Goal: Task Accomplishment & Management: Use online tool/utility

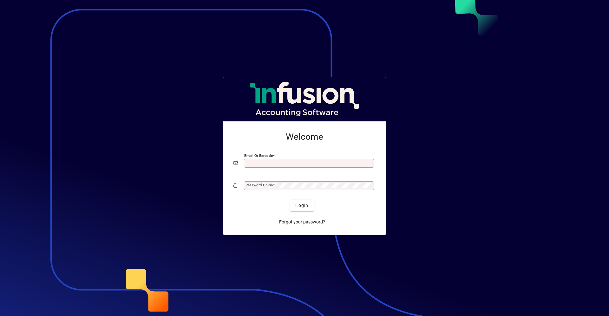
click at [341, 163] on input "Email or Barcode" at bounding box center [309, 163] width 128 height 5
click at [300, 163] on input "Email or Barcode" at bounding box center [309, 163] width 128 height 5
